Goal: Task Accomplishment & Management: Manage account settings

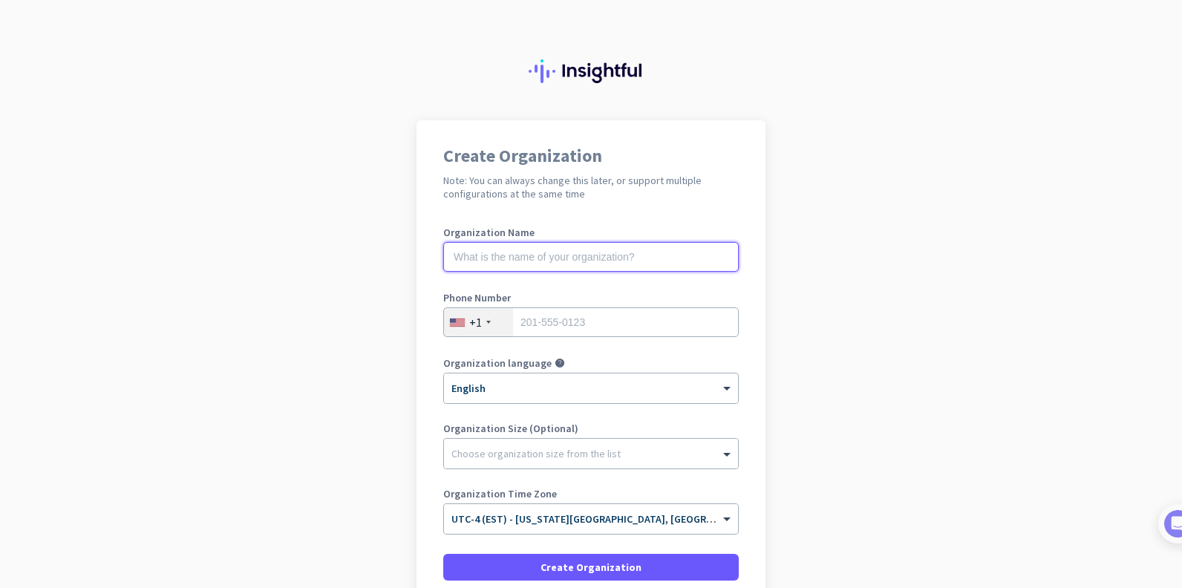
click at [464, 258] on input "text" at bounding box center [591, 257] width 296 height 30
type input "[GEOGRAPHIC_DATA]"
type input "8163425980"
drag, startPoint x: 513, startPoint y: 253, endPoint x: 316, endPoint y: 257, distance: 196.8
click at [316, 257] on app-onboarding-organization "Create Organization Note: You can always change this later, or support multiple…" at bounding box center [591, 419] width 1182 height 598
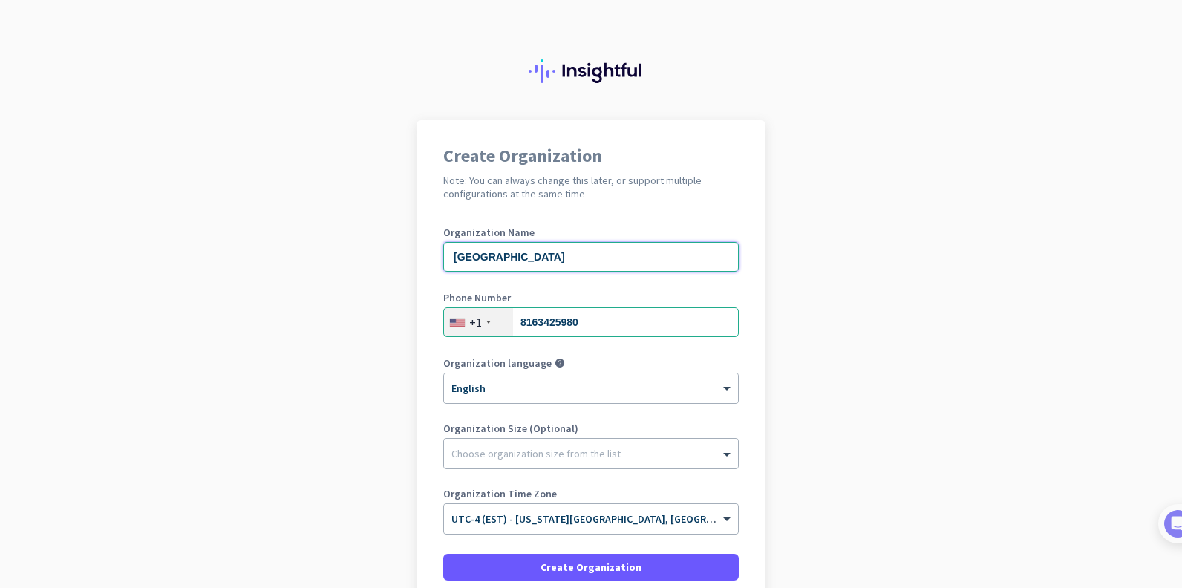
type input "[GEOGRAPHIC_DATA]"
type input "8609929661"
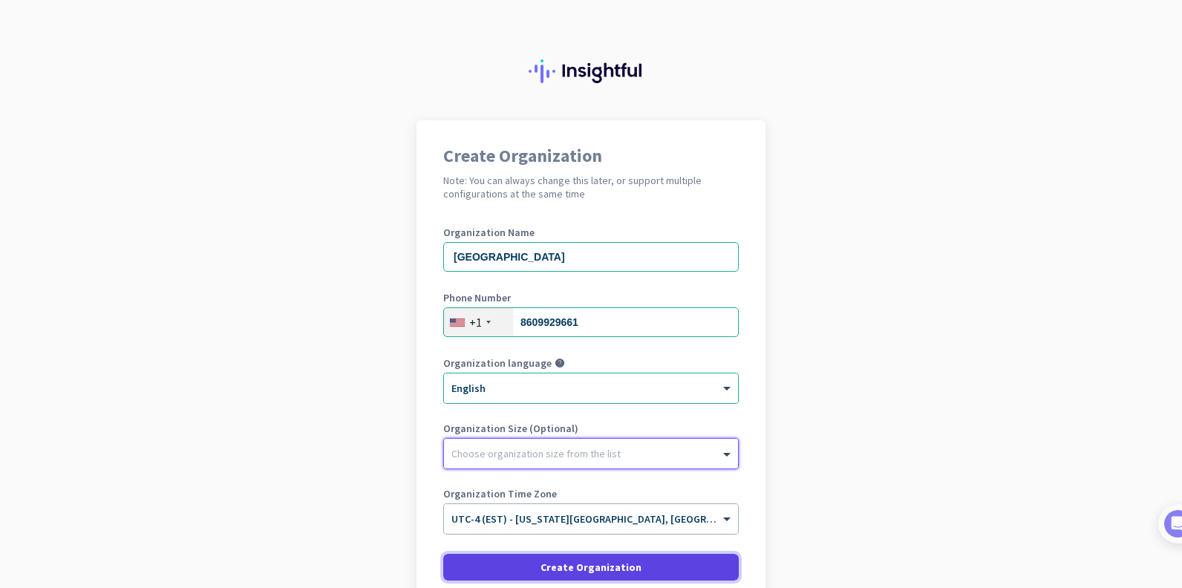
click at [518, 559] on span at bounding box center [591, 567] width 296 height 36
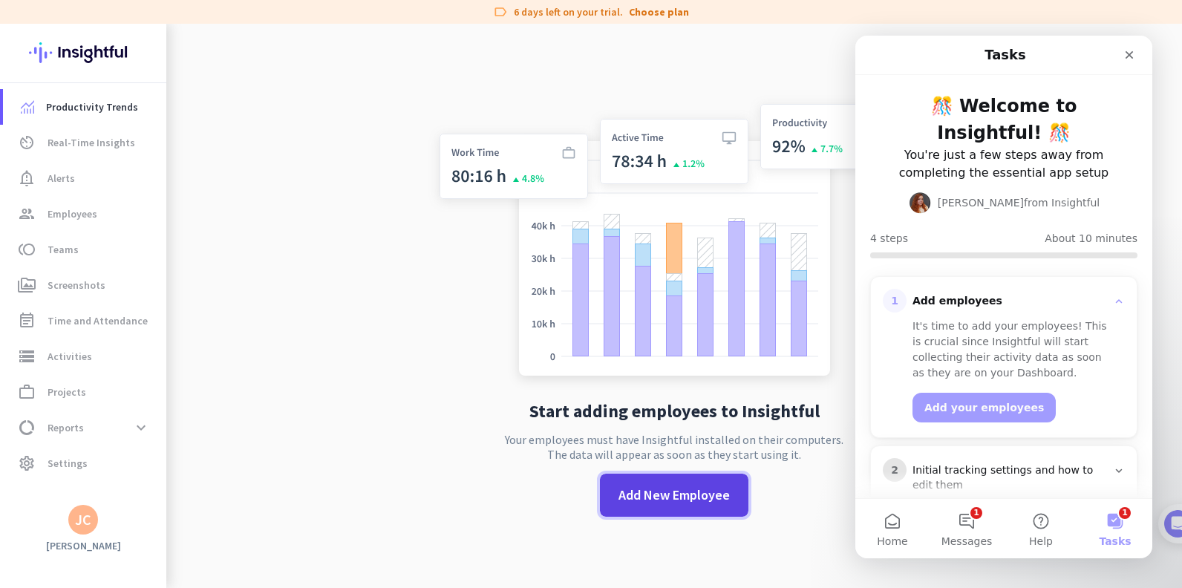
click at [663, 493] on span "Add New Employee" at bounding box center [674, 495] width 111 height 19
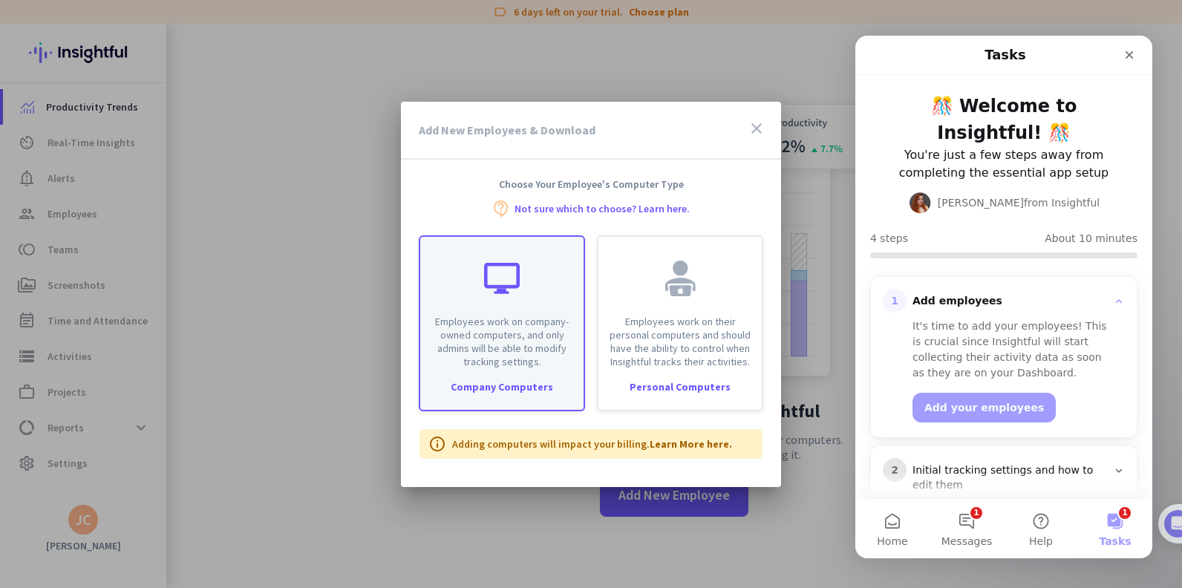
click at [497, 387] on div "Company Computers" at bounding box center [501, 387] width 163 height 10
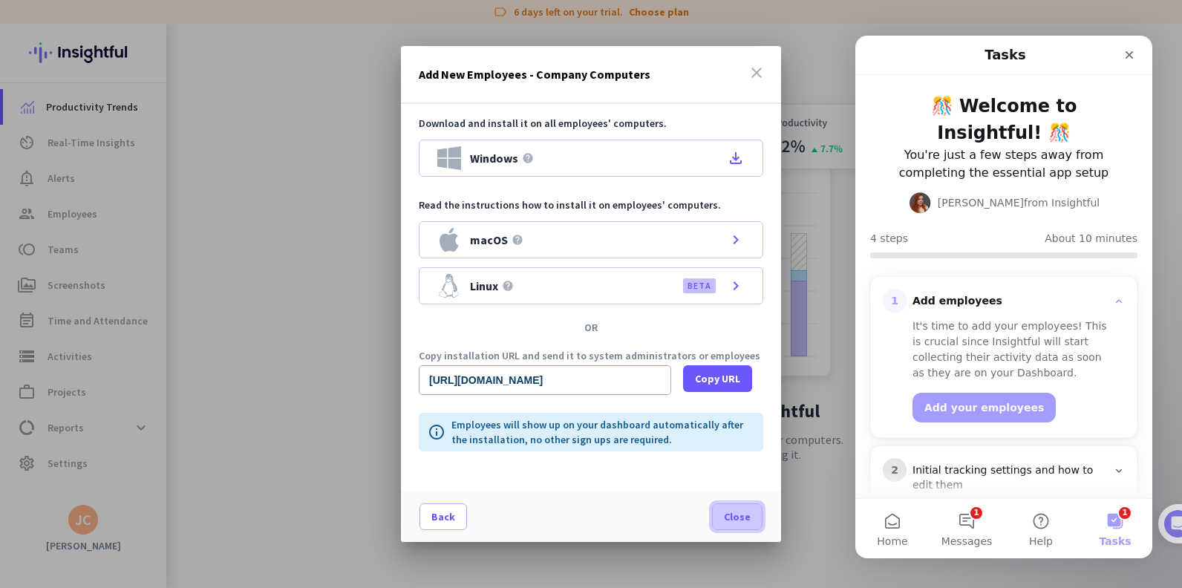
click at [726, 519] on span "Close" at bounding box center [737, 516] width 27 height 15
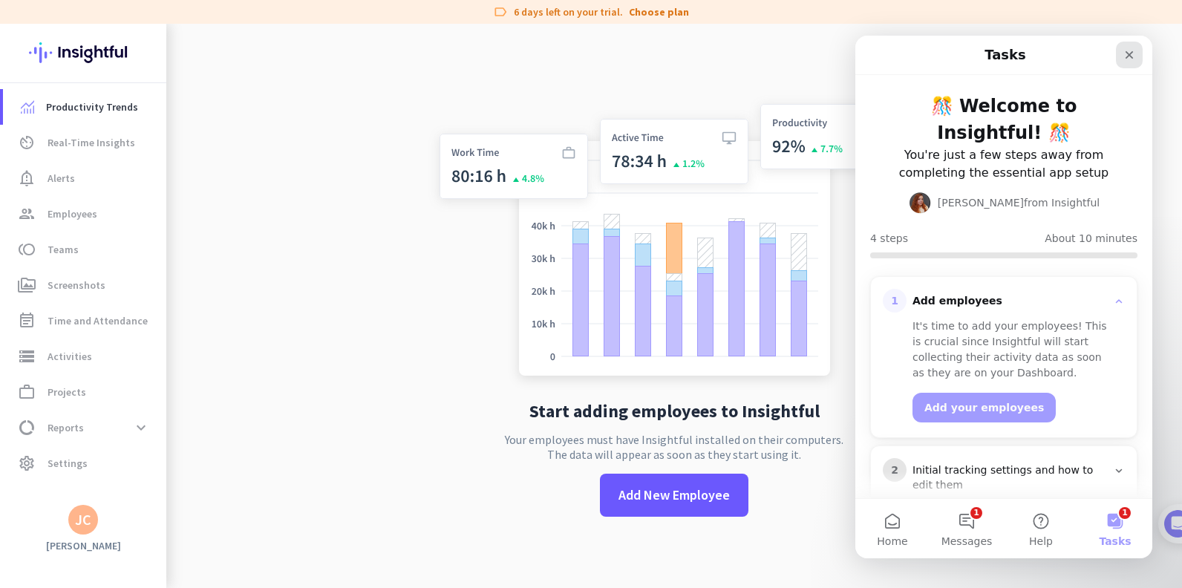
click at [1129, 49] on icon "Close" at bounding box center [1129, 55] width 12 height 12
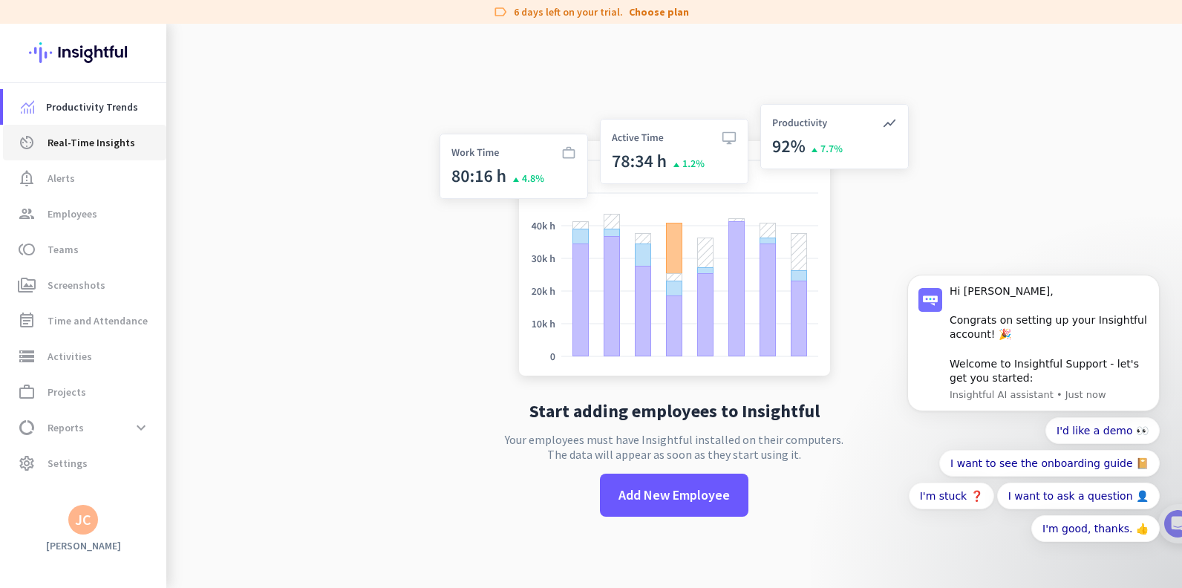
click at [105, 141] on span "Real-Time Insights" at bounding box center [92, 143] width 88 height 18
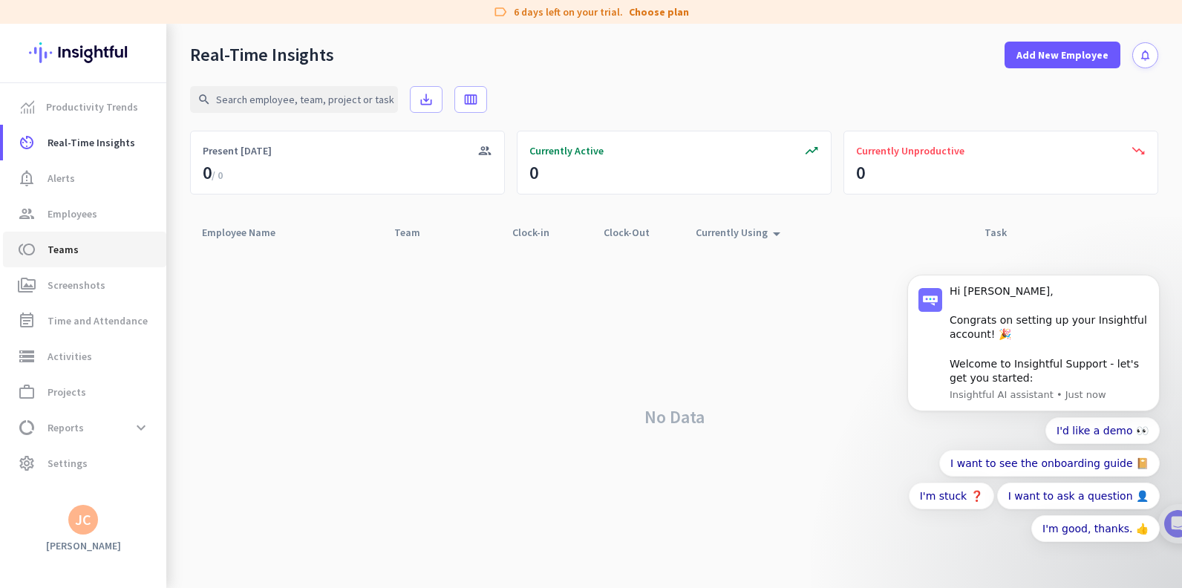
click at [63, 252] on span "Teams" at bounding box center [63, 250] width 31 height 18
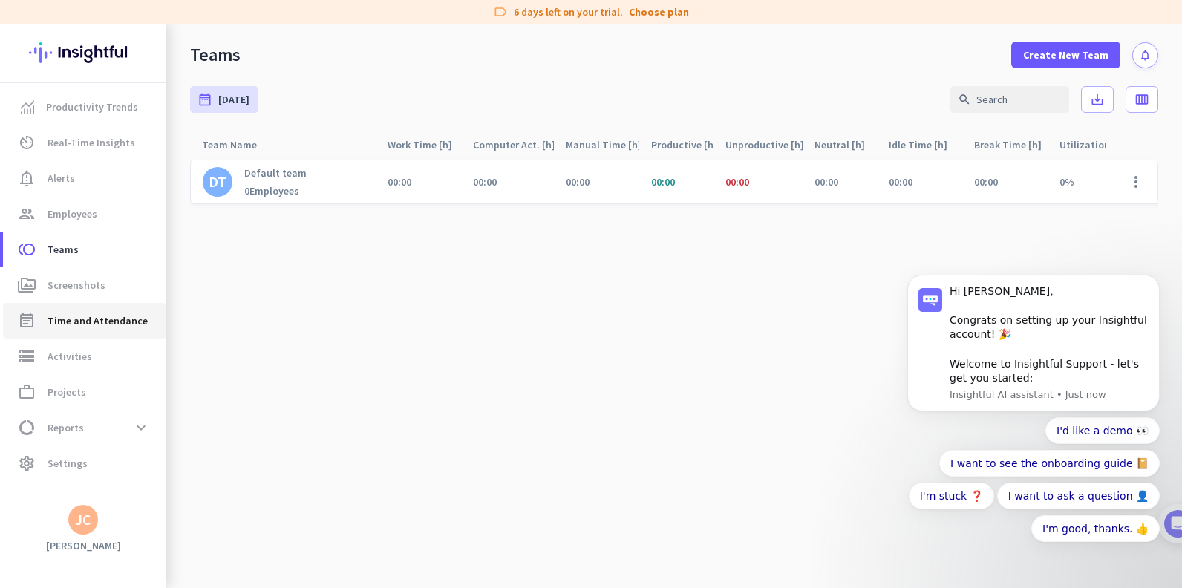
click at [59, 327] on span "Time and Attendance" at bounding box center [98, 321] width 100 height 18
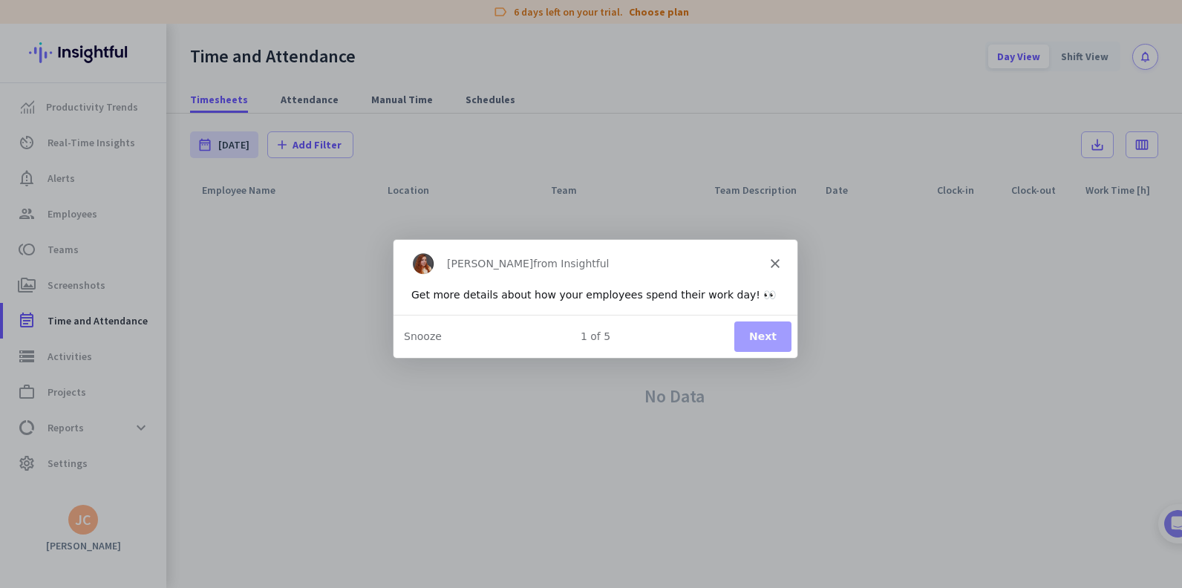
click at [770, 261] on icon "Close" at bounding box center [774, 262] width 9 height 9
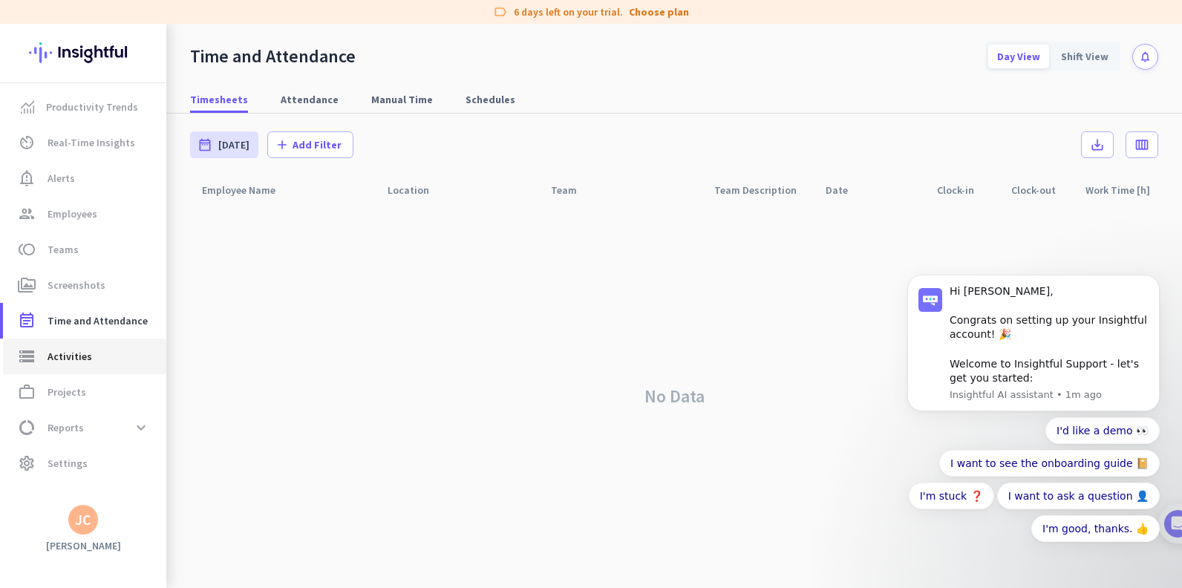
click at [78, 359] on span "Activities" at bounding box center [70, 357] width 45 height 18
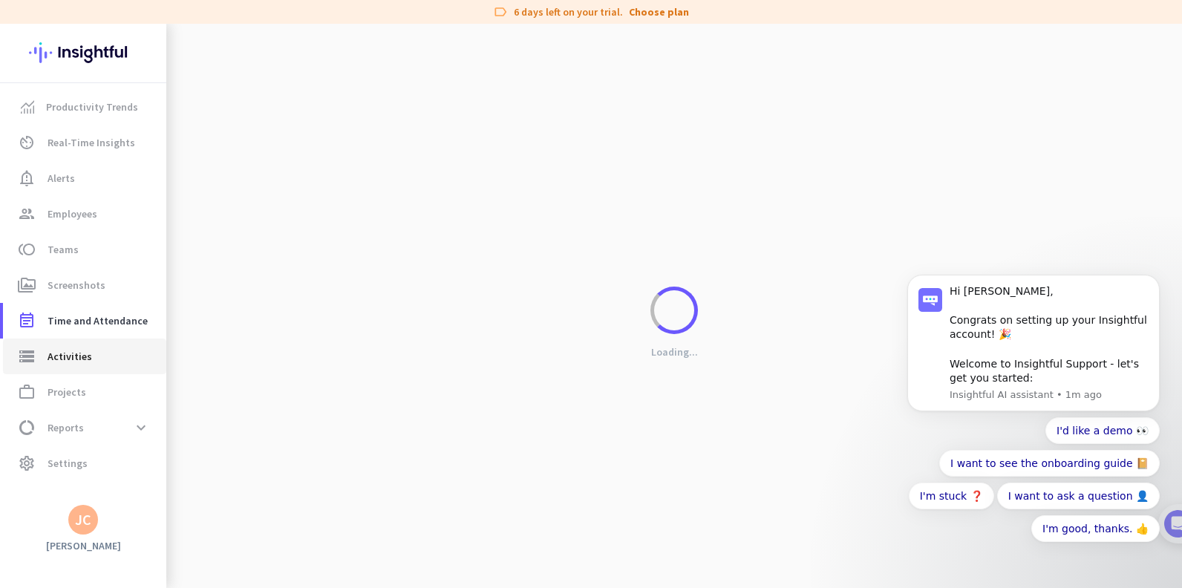
type input "[DATE]"
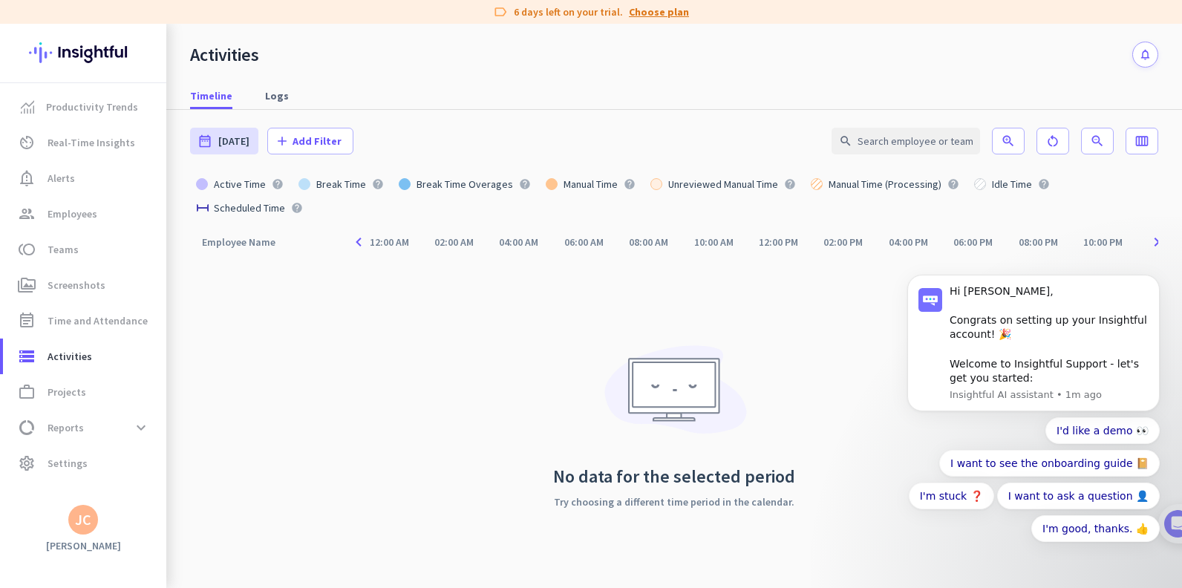
click at [665, 13] on link "Choose plan" at bounding box center [659, 11] width 60 height 15
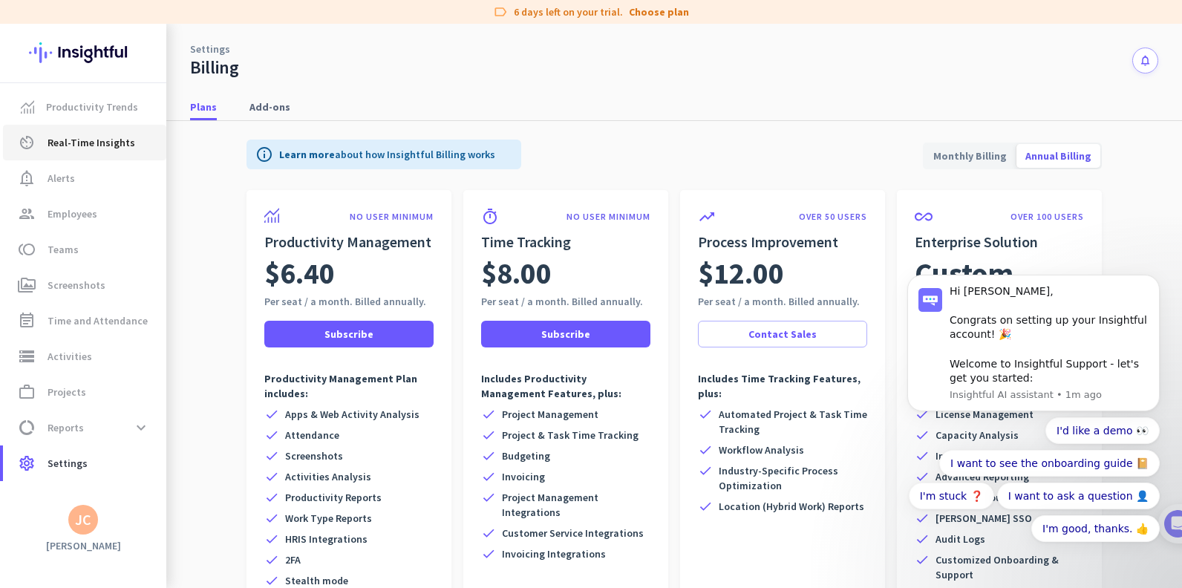
click at [87, 140] on span "Real-Time Insights" at bounding box center [92, 143] width 88 height 18
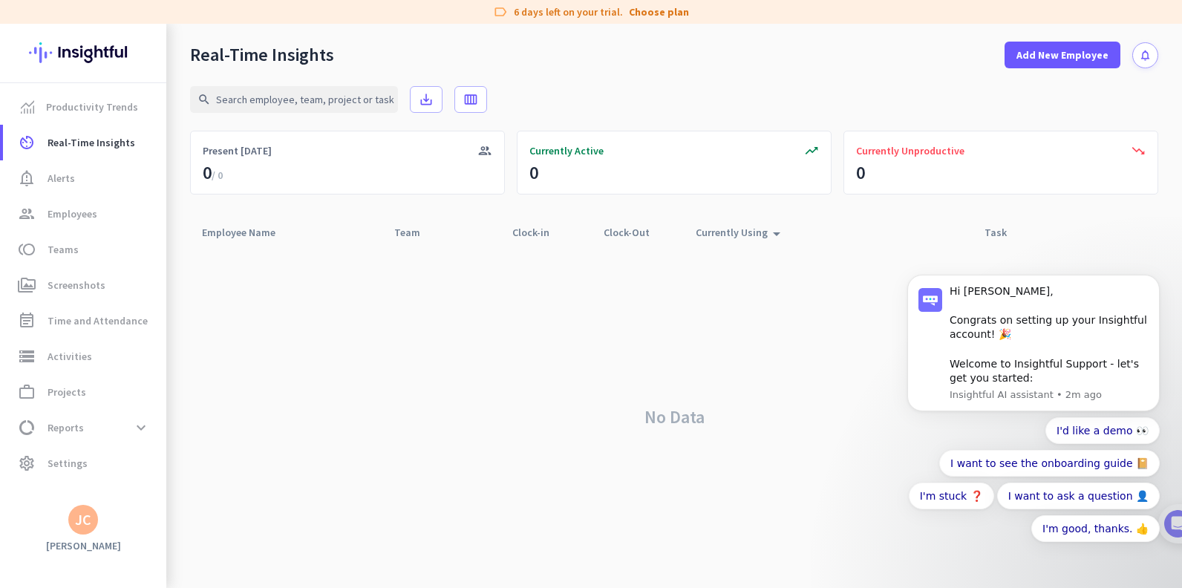
click at [91, 523] on div "JC" at bounding box center [83, 520] width 30 height 30
drag, startPoint x: 143, startPoint y: 409, endPoint x: 151, endPoint y: 411, distance: 9.0
click at [143, 408] on span "Personal Settings" at bounding box center [162, 411] width 90 height 13
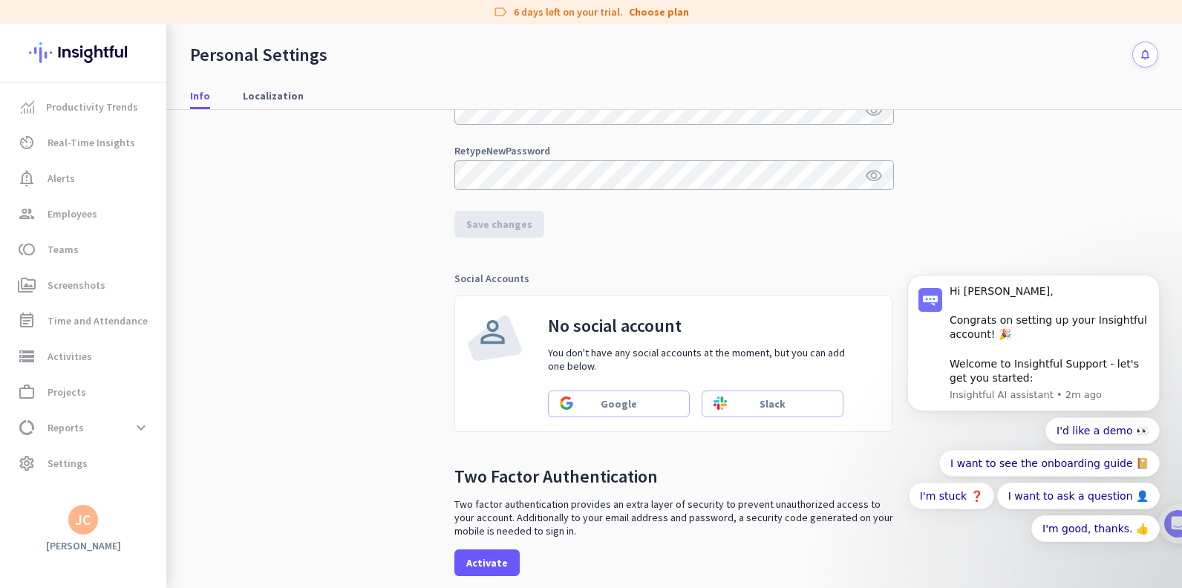
scroll to position [356, 0]
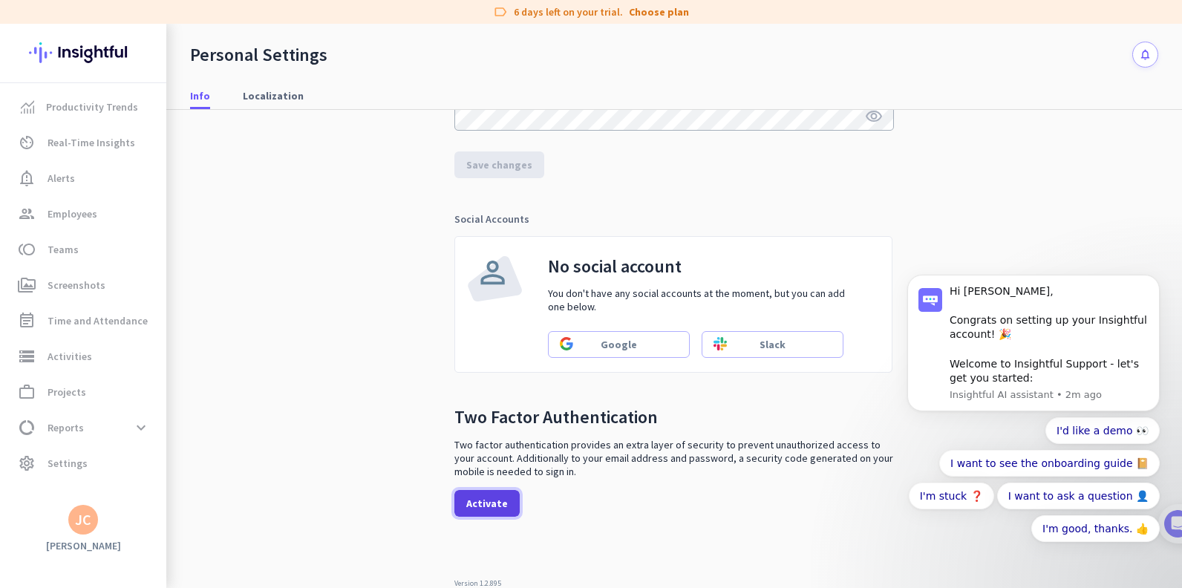
click at [473, 509] on span "Activate" at bounding box center [487, 503] width 42 height 15
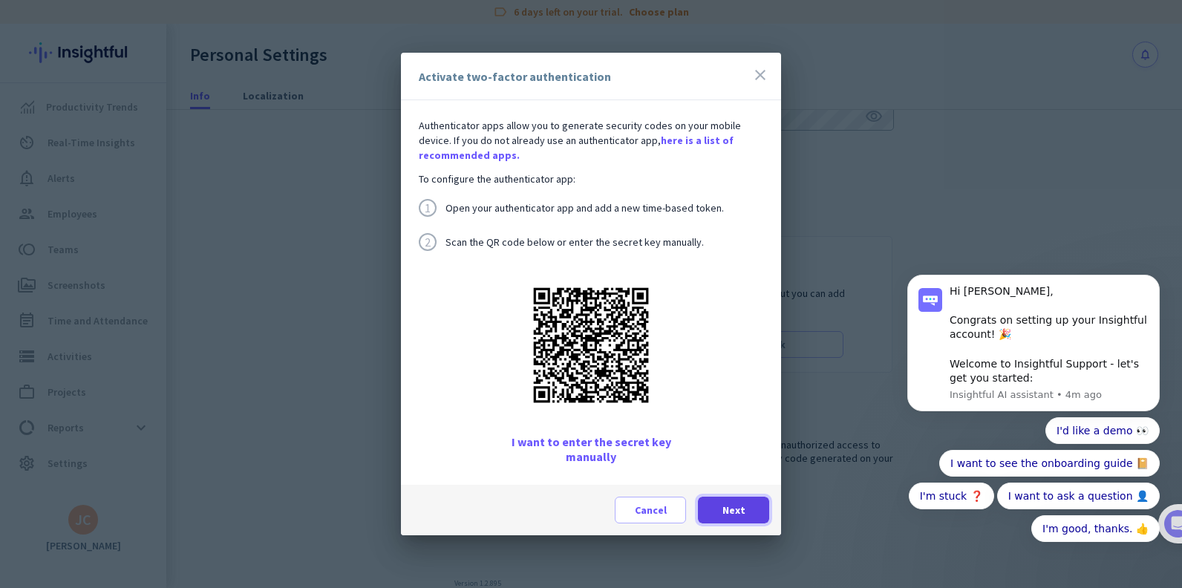
click at [742, 509] on span "Next" at bounding box center [733, 510] width 23 height 15
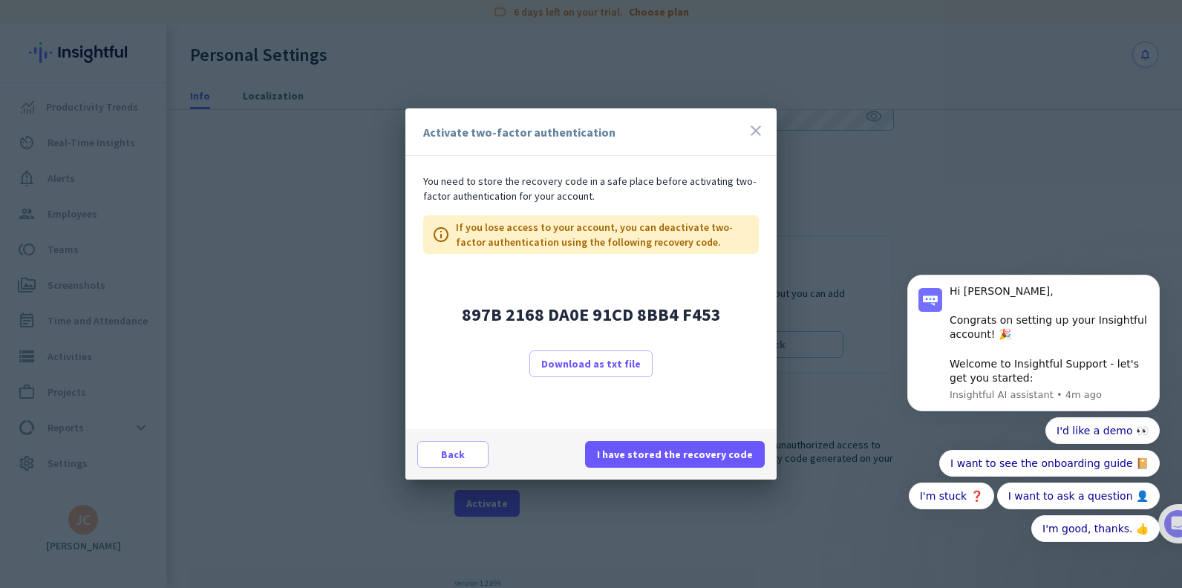
drag, startPoint x: 722, startPoint y: 316, endPoint x: 440, endPoint y: 291, distance: 282.6
click at [440, 291] on div "897B 2168 DA0E 91CD 8BB4 F453 Download as txt file" at bounding box center [591, 341] width 336 height 175
copy span "897B 2168 DA0E 91CD 8BB4 F453"
click at [662, 455] on span "I have stored the recovery code" at bounding box center [675, 454] width 156 height 15
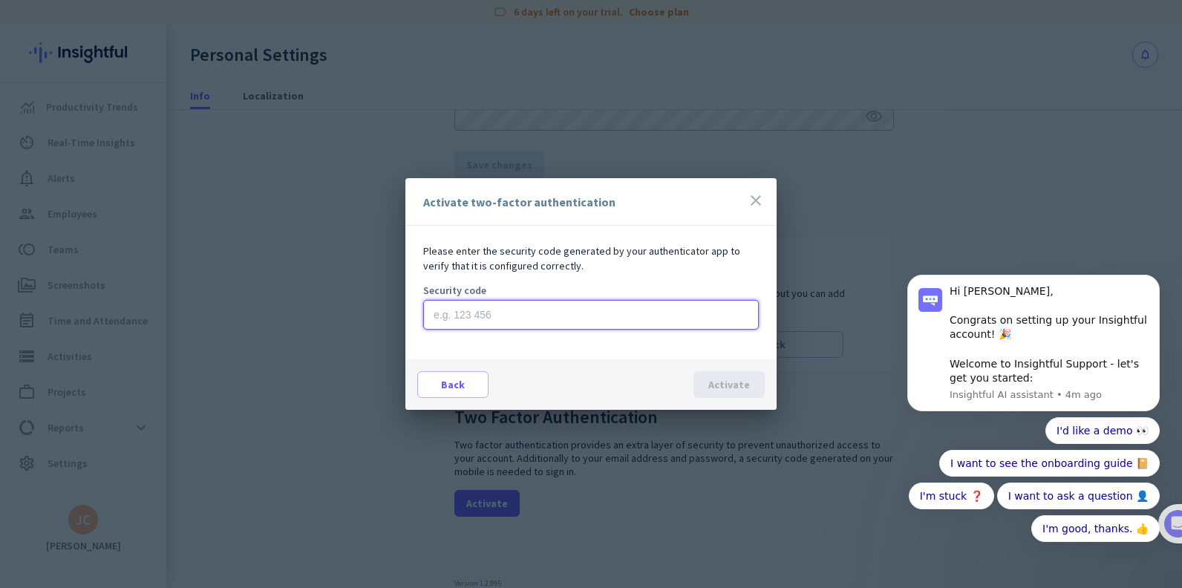
click at [457, 311] on input at bounding box center [591, 315] width 336 height 30
type input "860696"
click at [715, 385] on span "Activate" at bounding box center [729, 384] width 42 height 15
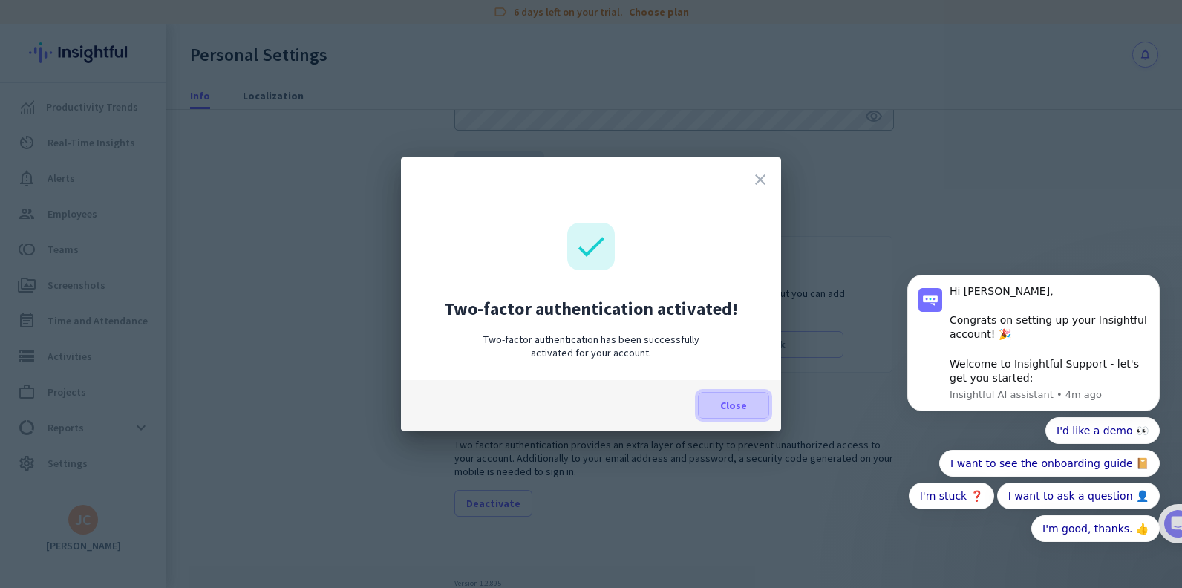
click at [720, 402] on span at bounding box center [734, 406] width 70 height 36
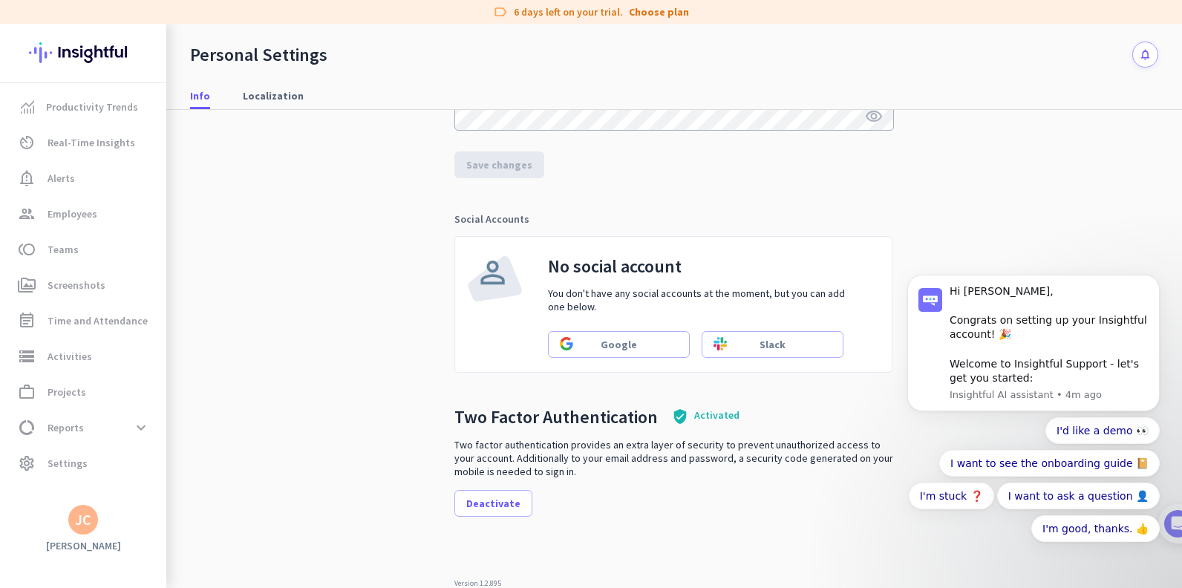
scroll to position [0, 0]
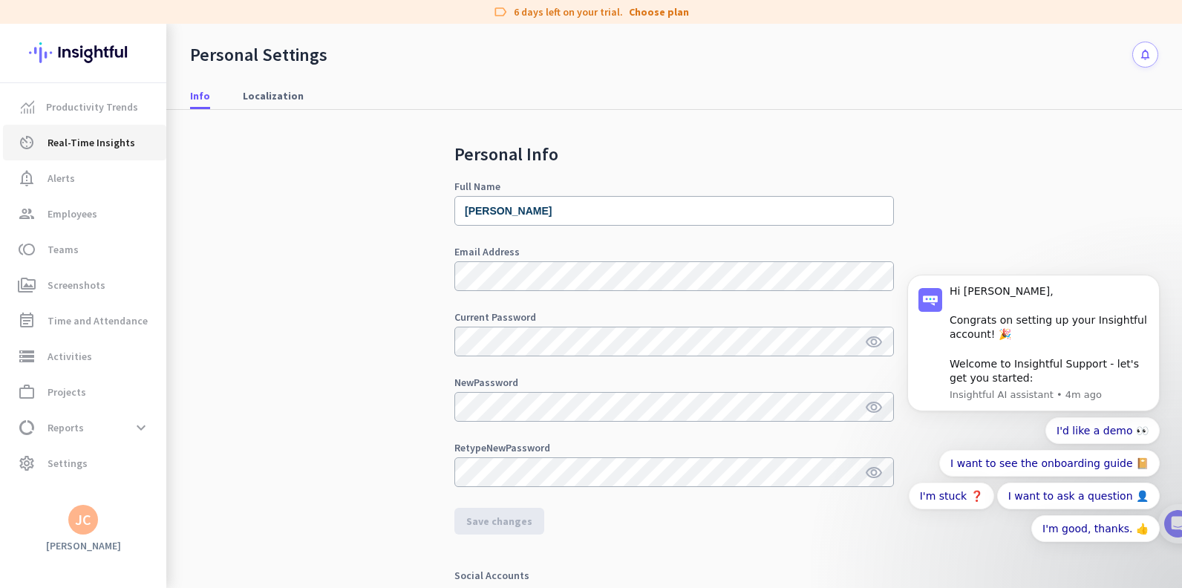
click at [91, 149] on span "Real-Time Insights" at bounding box center [92, 143] width 88 height 18
